Goal: Understand process/instructions: Learn how to perform a task or action

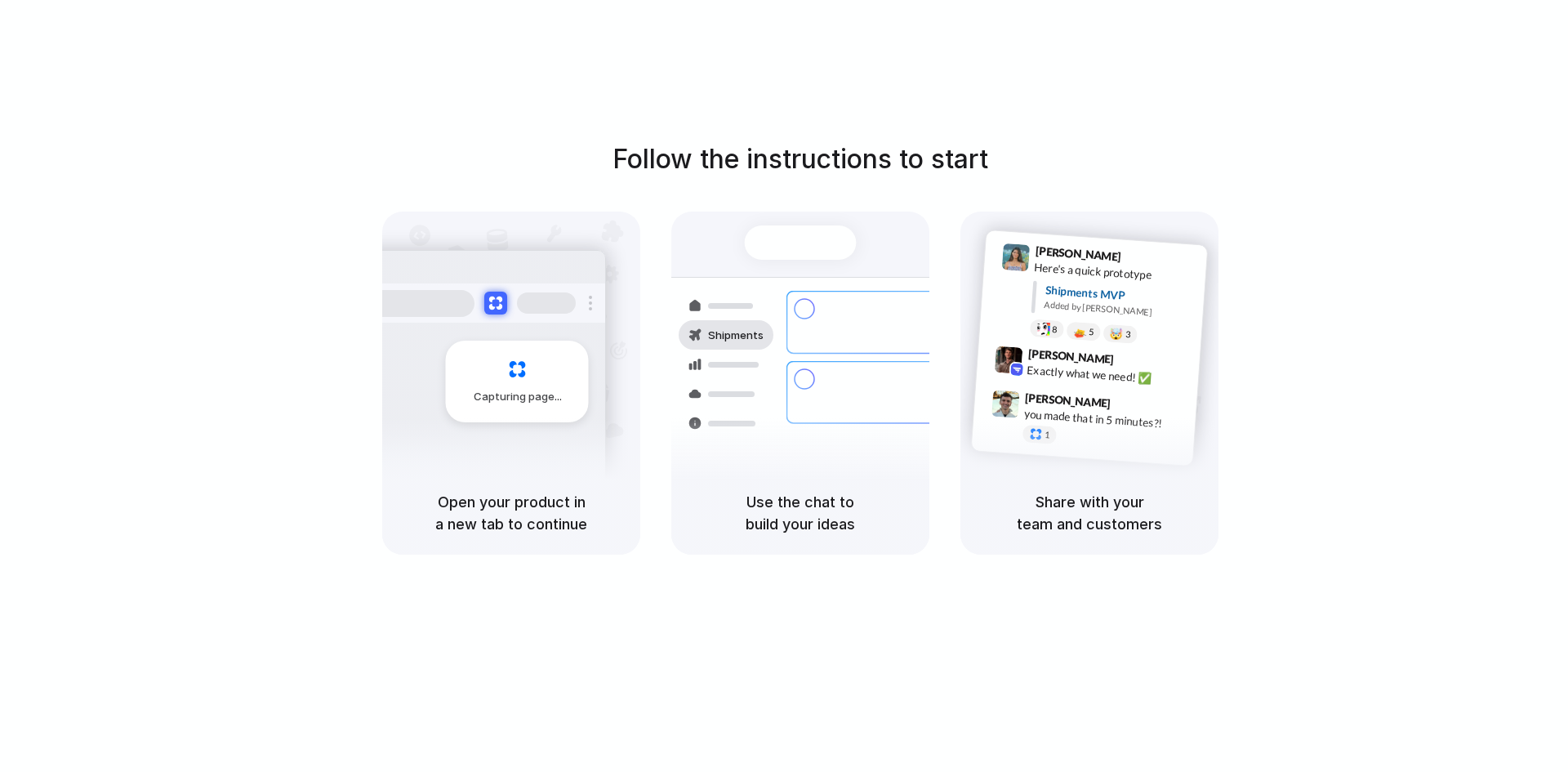
click at [803, 447] on div at bounding box center [804, 457] width 19 height 19
click at [1289, 403] on div "Follow the instructions to start Capturing page Open your product in a new tab …" at bounding box center [801, 346] width 1568 height 414
drag, startPoint x: 1289, startPoint y: 403, endPoint x: 716, endPoint y: 305, distance: 581.3
click at [763, 381] on div at bounding box center [726, 393] width 95 height 30
drag, startPoint x: 714, startPoint y: 300, endPoint x: 739, endPoint y: 369, distance: 73.4
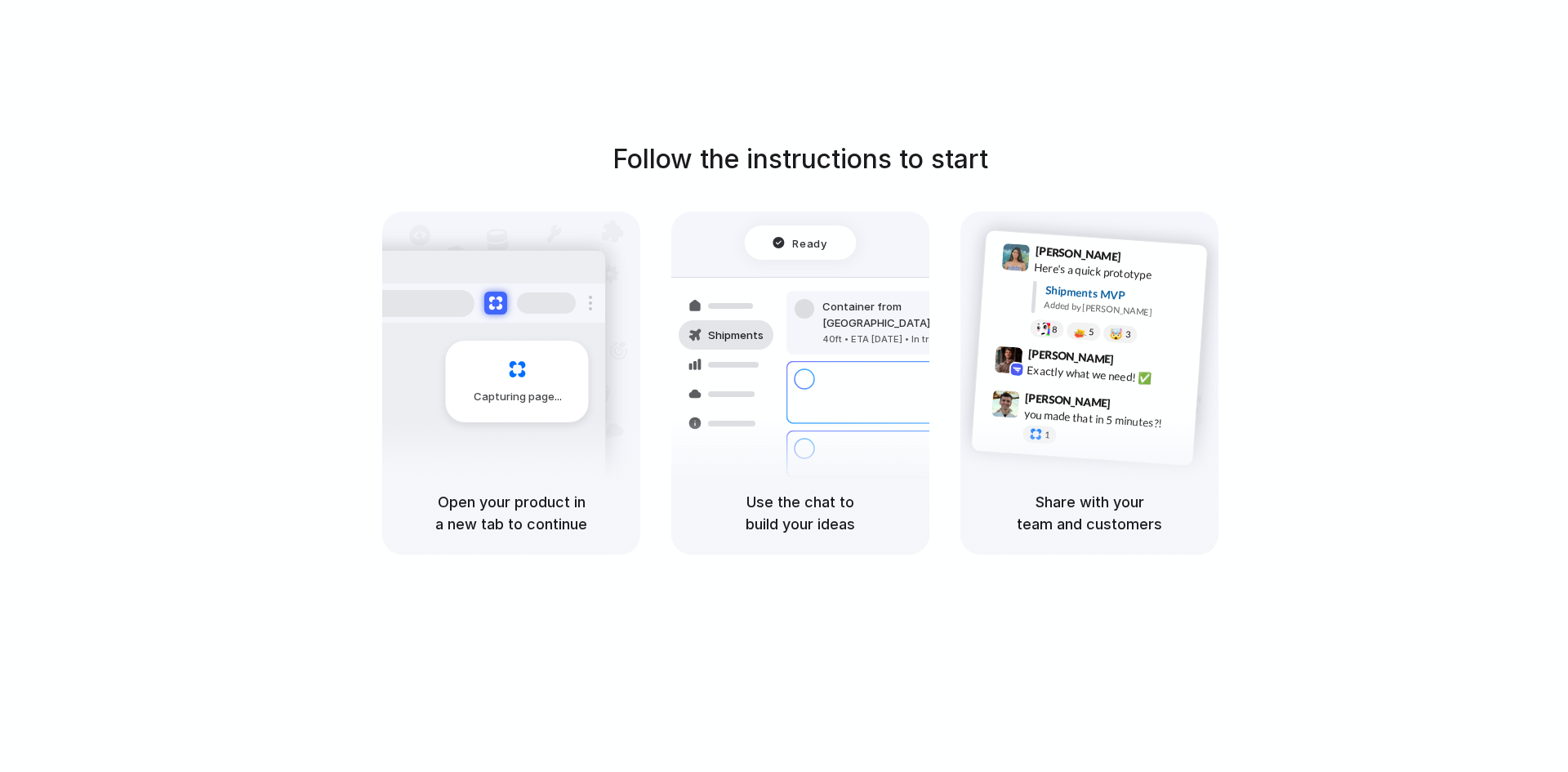
click at [715, 300] on div at bounding box center [726, 306] width 95 height 30
click at [743, 390] on div at bounding box center [726, 393] width 95 height 30
click at [748, 357] on div at bounding box center [726, 365] width 95 height 30
click at [751, 328] on span "Shipments" at bounding box center [735, 336] width 55 height 17
drag, startPoint x: 751, startPoint y: 327, endPoint x: 689, endPoint y: 343, distance: 64.0
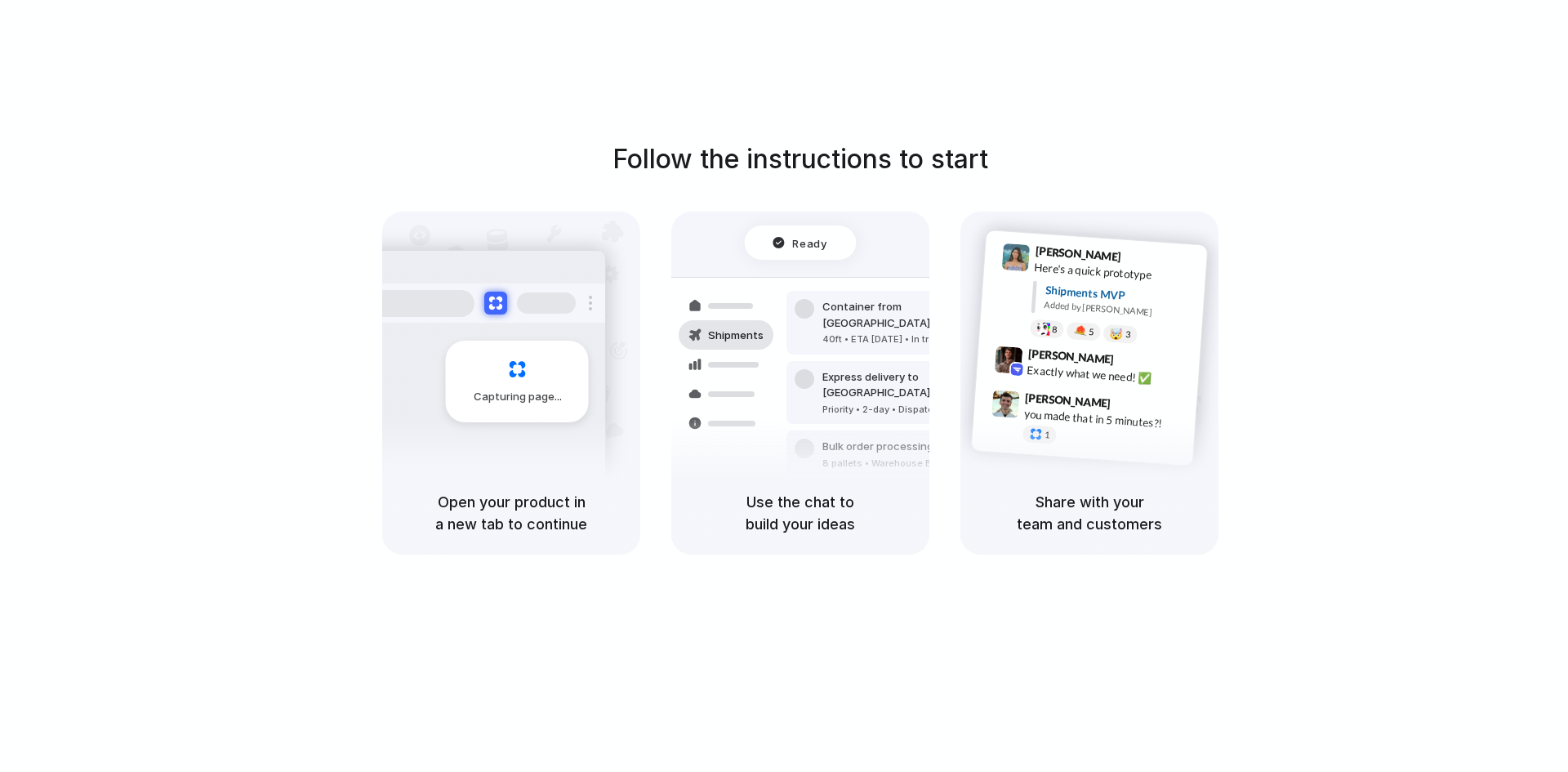
click at [689, 343] on div "Shipments" at bounding box center [726, 335] width 75 height 30
click at [764, 500] on h5 "Use the chat to build your ideas" at bounding box center [801, 513] width 219 height 44
drag, startPoint x: 764, startPoint y: 499, endPoint x: 718, endPoint y: 511, distance: 47.5
click at [718, 511] on h5 "Use the chat to build your ideas" at bounding box center [801, 513] width 219 height 44
